Goal: Find contact information: Find contact information

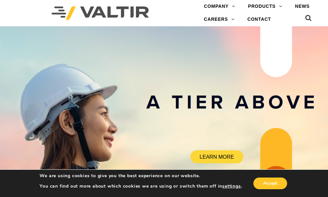
click at [79, 67] on rs-slide "LEARN MORE" at bounding box center [164, 124] width 328 height 197
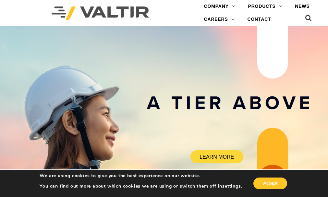
click at [79, 67] on rs-slide "LEARN MORE" at bounding box center [164, 124] width 328 height 197
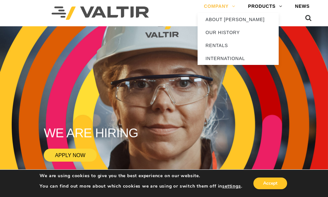
drag, startPoint x: 79, startPoint y: 67, endPoint x: 136, endPoint y: 12, distance: 79.8
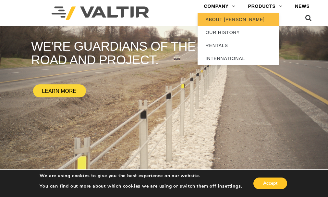
click at [197, 23] on link "ABOUT [PERSON_NAME]" at bounding box center [237, 19] width 81 height 13
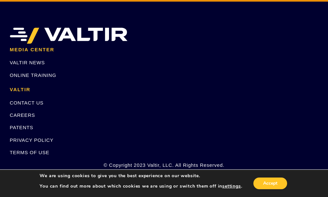
scroll to position [1652, 0]
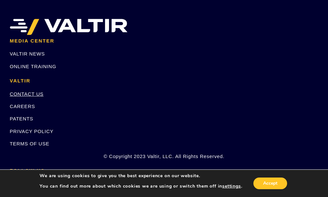
click at [43, 91] on link "CONTACT US" at bounding box center [27, 94] width 34 height 6
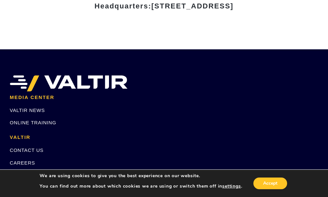
scroll to position [845, 0]
